Goal: Information Seeking & Learning: Find specific fact

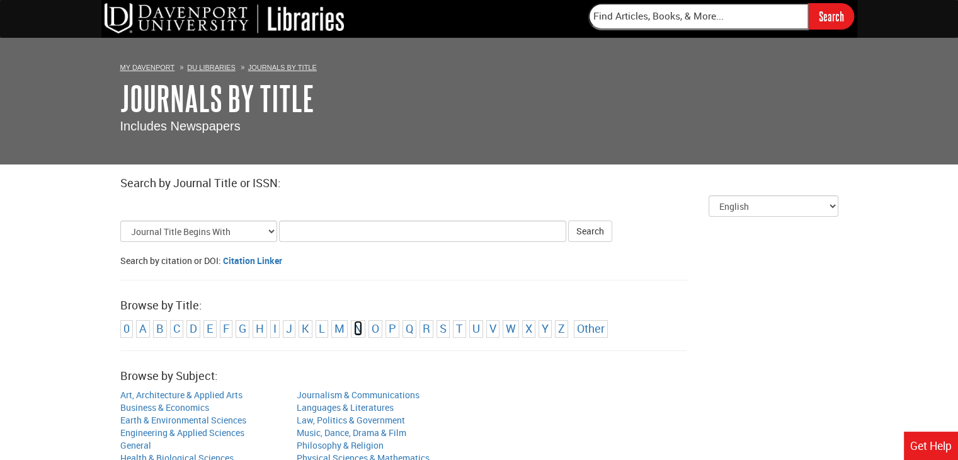
click at [355, 331] on link "N" at bounding box center [358, 328] width 8 height 15
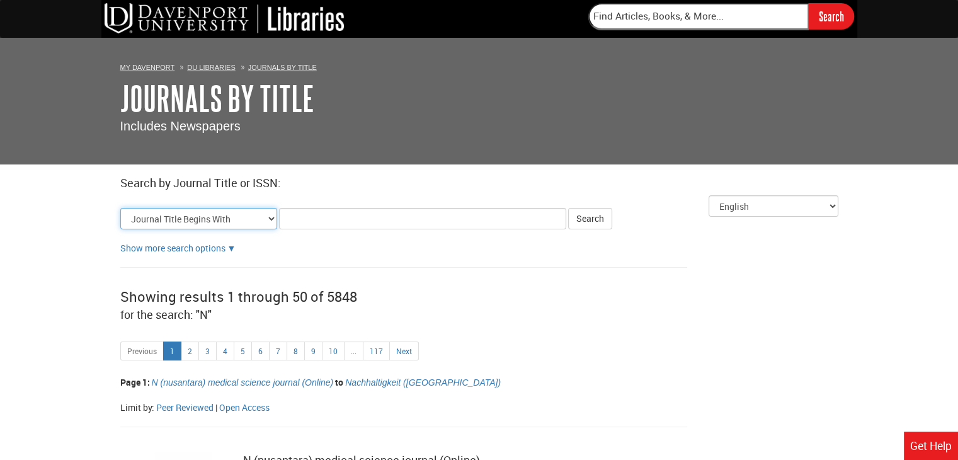
click at [271, 220] on select "Journal Title Begins With Journal Title Equals Journal Title Contains All Words…" at bounding box center [198, 218] width 157 height 21
select select "title_contains"
click at [120, 208] on select "Journal Title Begins With Journal Title Equals Journal Title Contains All Words…" at bounding box center [198, 218] width 157 height 21
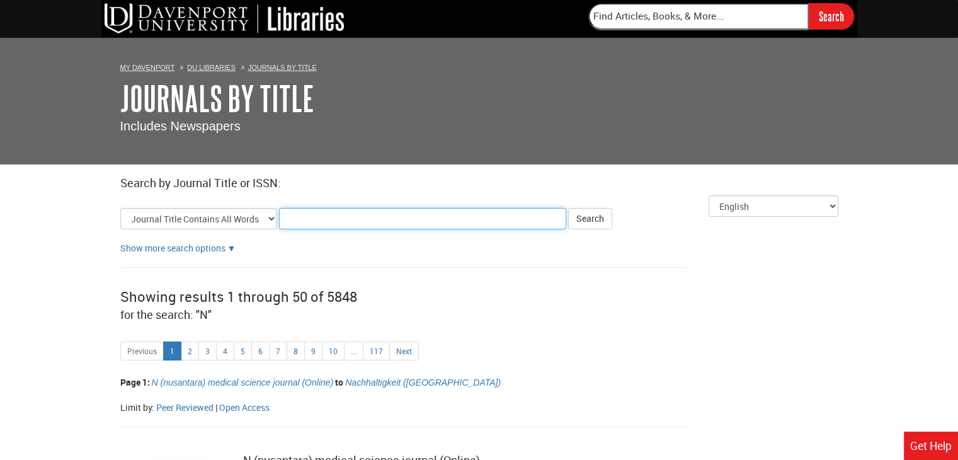
drag, startPoint x: 299, startPoint y: 220, endPoint x: 309, endPoint y: 217, distance: 9.8
click at [304, 220] on input "Title Search Criteria" at bounding box center [422, 218] width 287 height 21
type input "NIKE"
click button "Search" at bounding box center [590, 218] width 44 height 21
